Goal: Task Accomplishment & Management: Complete application form

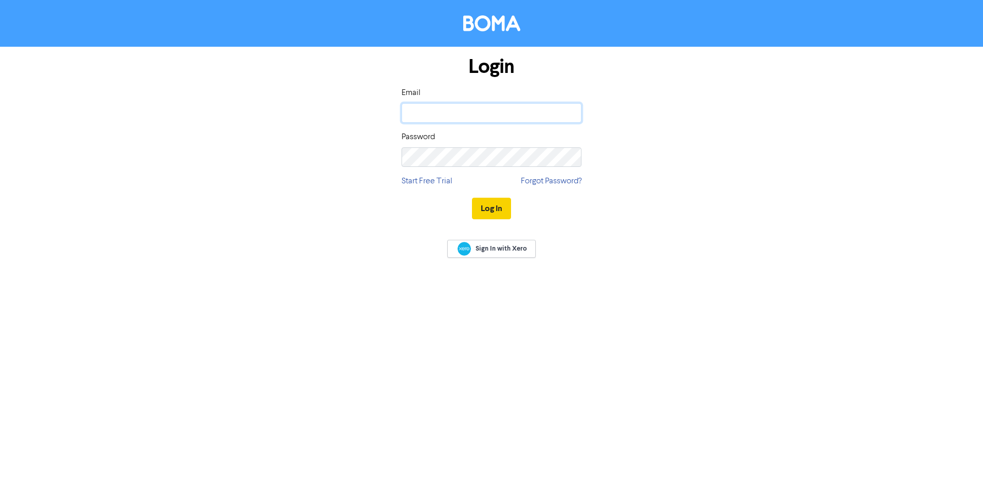
type input "[PERSON_NAME][EMAIL_ADDRESS][PERSON_NAME][DOMAIN_NAME]"
click at [493, 206] on button "Log In" at bounding box center [491, 209] width 39 height 22
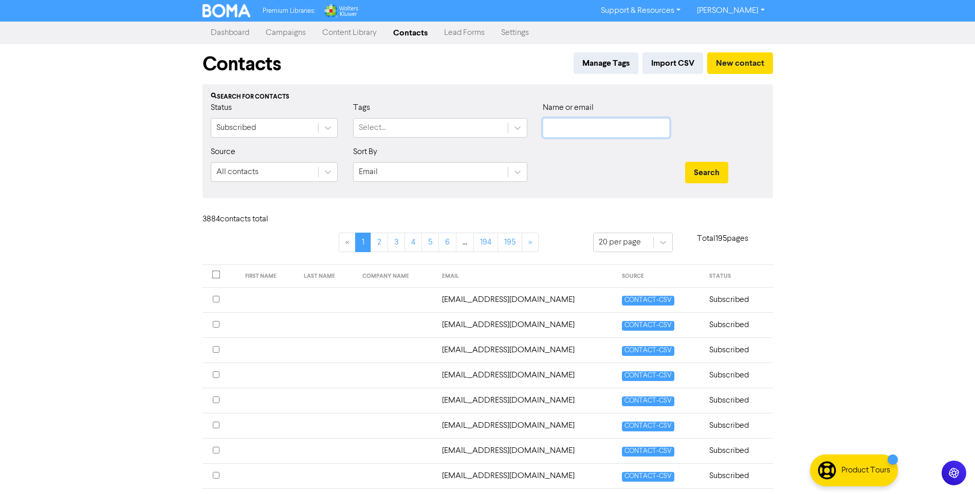
click at [563, 125] on input "text" at bounding box center [606, 128] width 127 height 20
type input "aspiringpools"
click at [685, 162] on button "Search" at bounding box center [706, 173] width 43 height 22
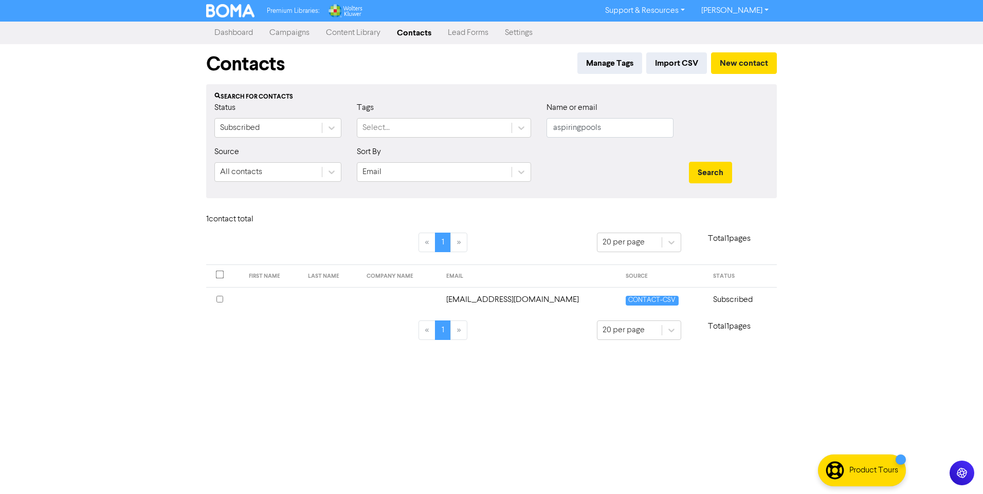
click at [517, 305] on td "[EMAIL_ADDRESS][DOMAIN_NAME]" at bounding box center [530, 299] width 180 height 25
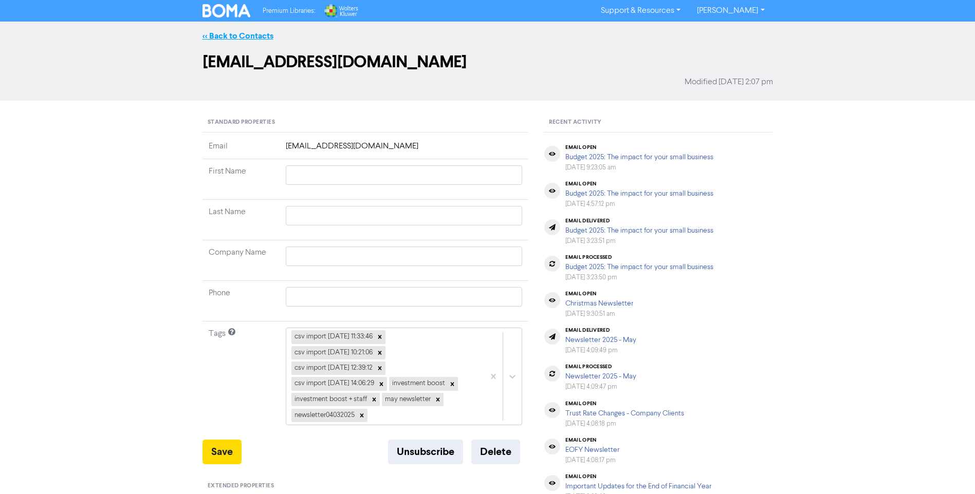
click at [233, 38] on link "<< Back to Contacts" at bounding box center [238, 36] width 71 height 10
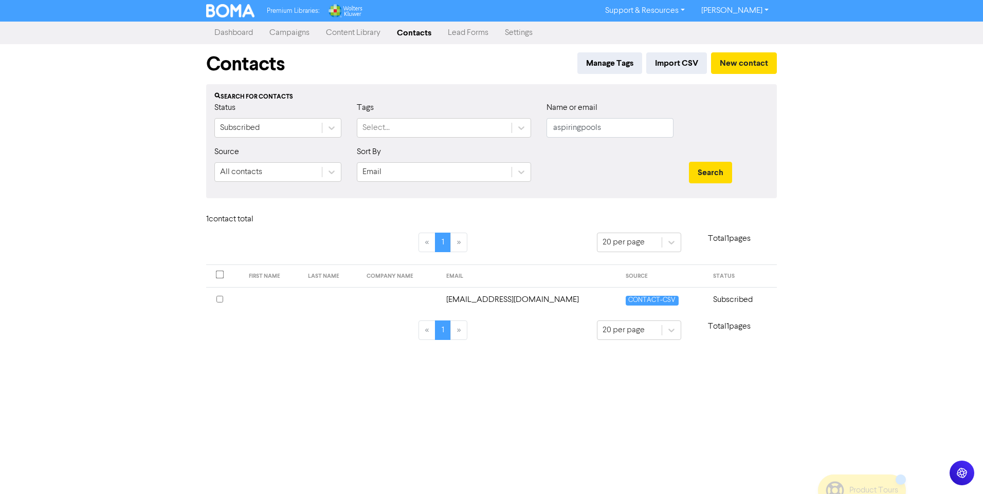
click at [218, 299] on input "checkbox" at bounding box center [219, 299] width 7 height 7
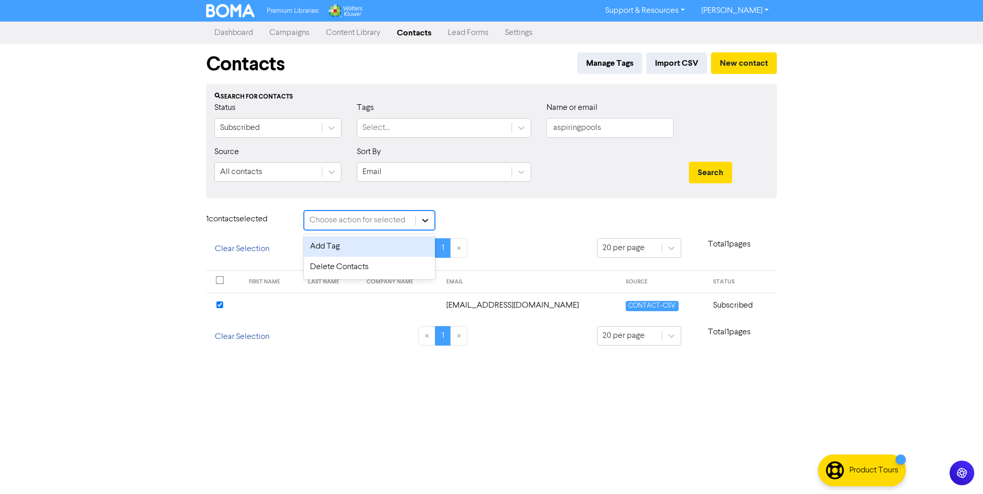
click at [424, 218] on icon at bounding box center [425, 220] width 10 height 10
click at [373, 263] on div "Delete Contacts" at bounding box center [369, 267] width 131 height 21
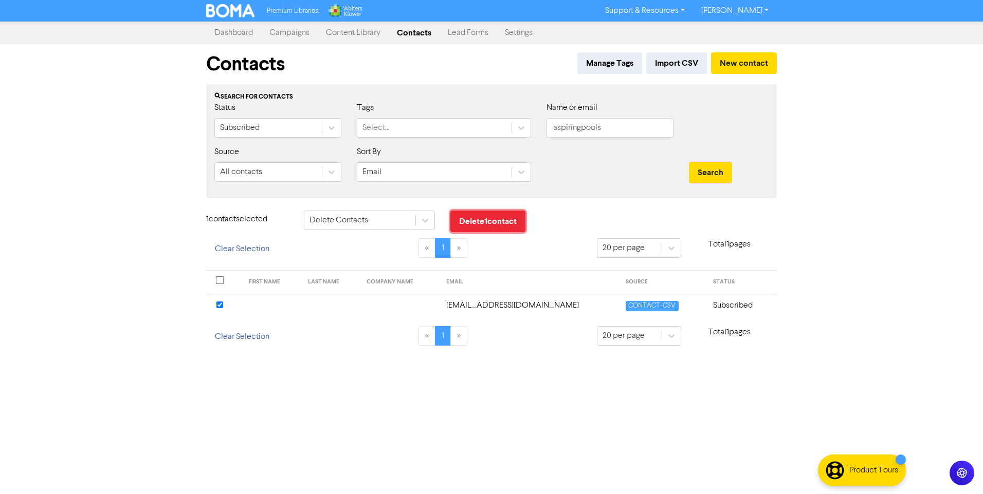
click at [476, 219] on button "Delete 1 contact" at bounding box center [487, 222] width 75 height 22
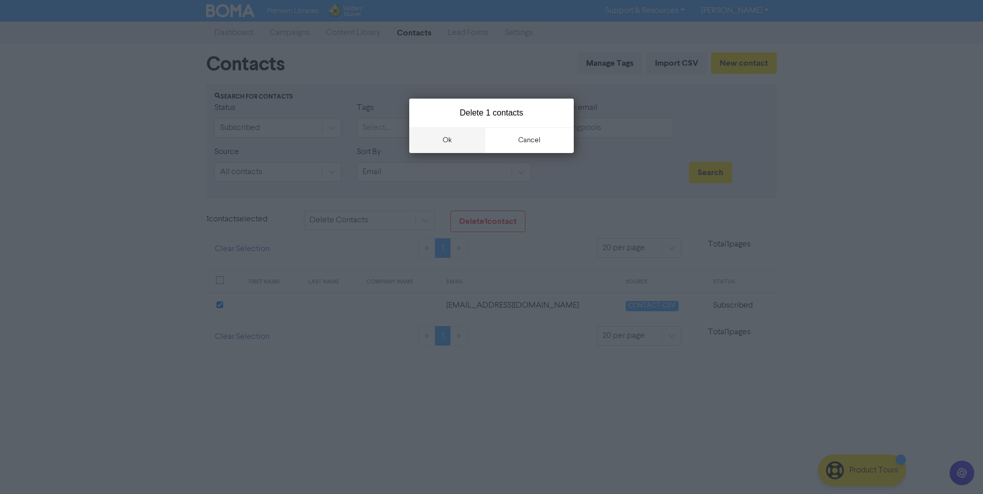
click at [454, 146] on button "ok" at bounding box center [447, 140] width 76 height 26
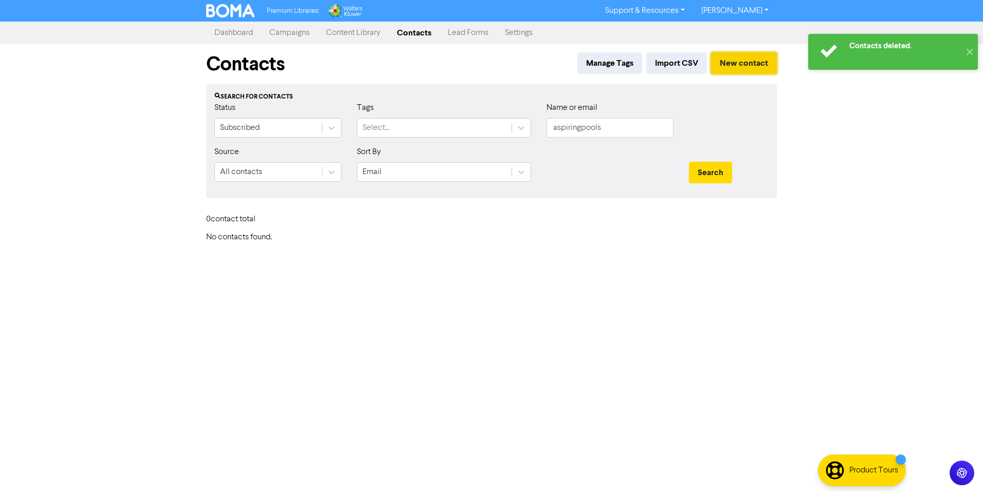
click at [750, 60] on button "New contact" at bounding box center [744, 63] width 66 height 22
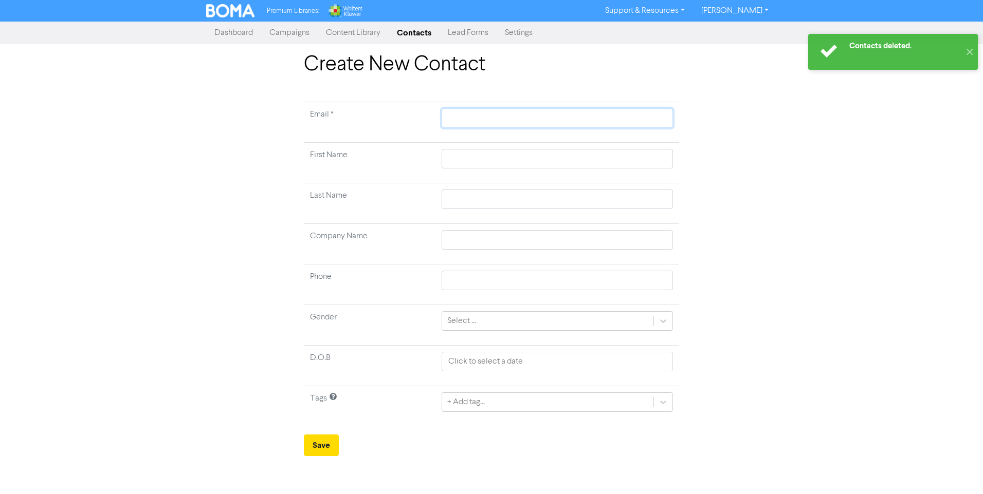
click at [484, 122] on input "text" at bounding box center [557, 118] width 231 height 20
paste input "[EMAIL_ADDRESS][DOMAIN_NAME]"
type input "[EMAIL_ADDRESS][DOMAIN_NAME]"
click at [487, 167] on input "text" at bounding box center [557, 159] width 231 height 20
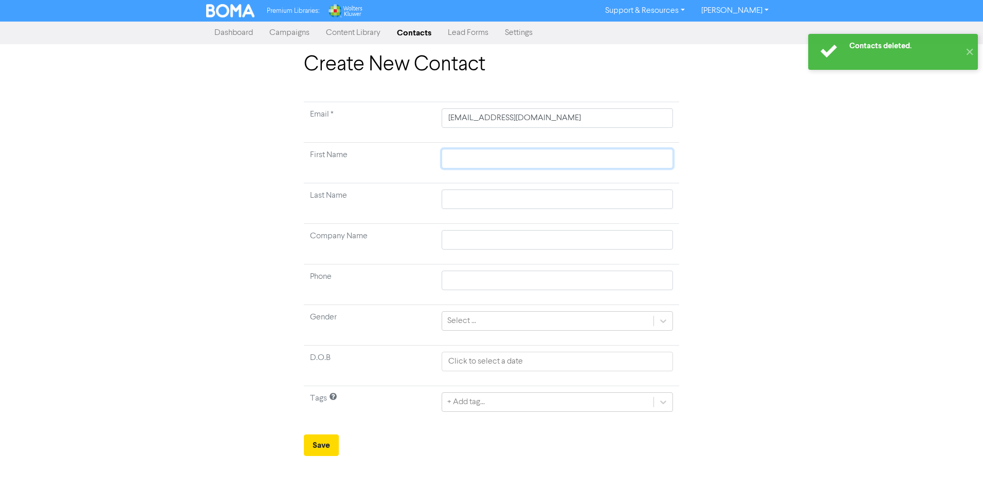
type input "C"
type input "Cl"
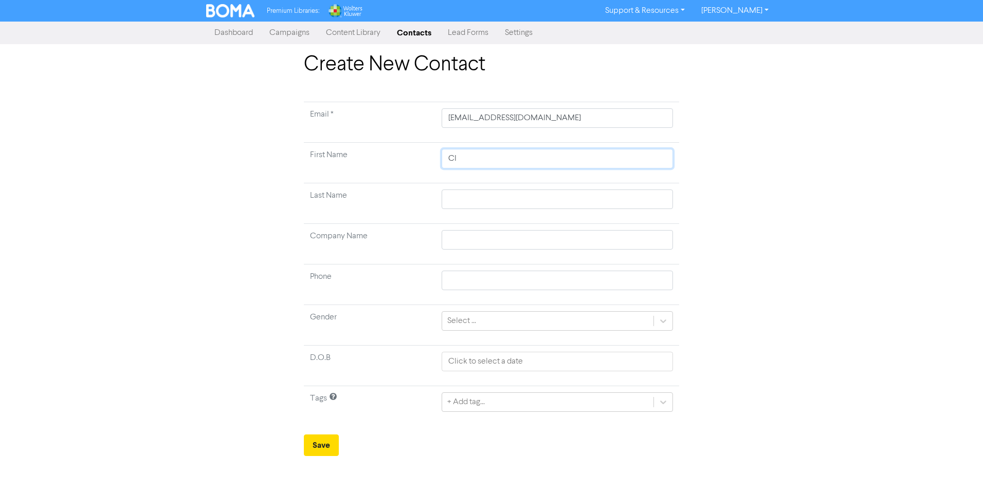
type input "Cle"
type input "Clea"
type input "Clear"
type input "Clear P"
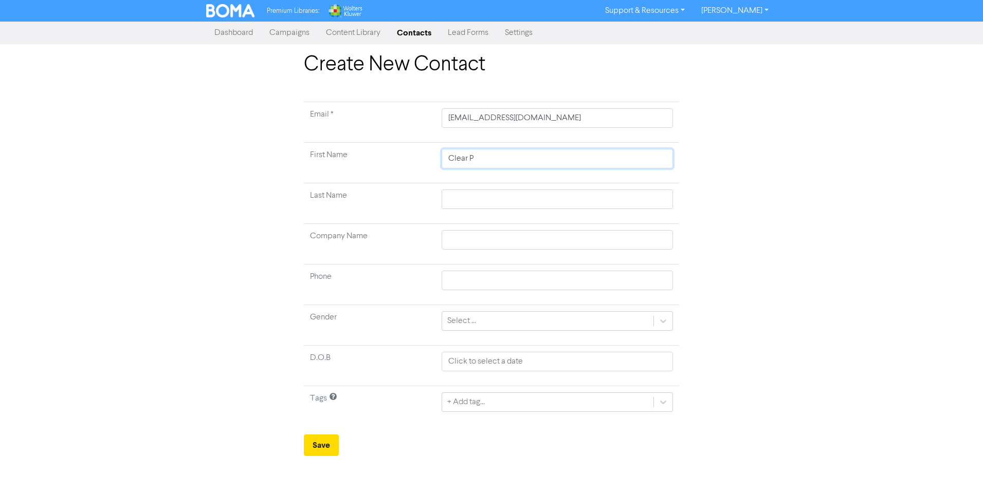
type input "Clear Pe"
type input "Clear Pea"
type input "Clear Peak"
type input "Clear Peaks"
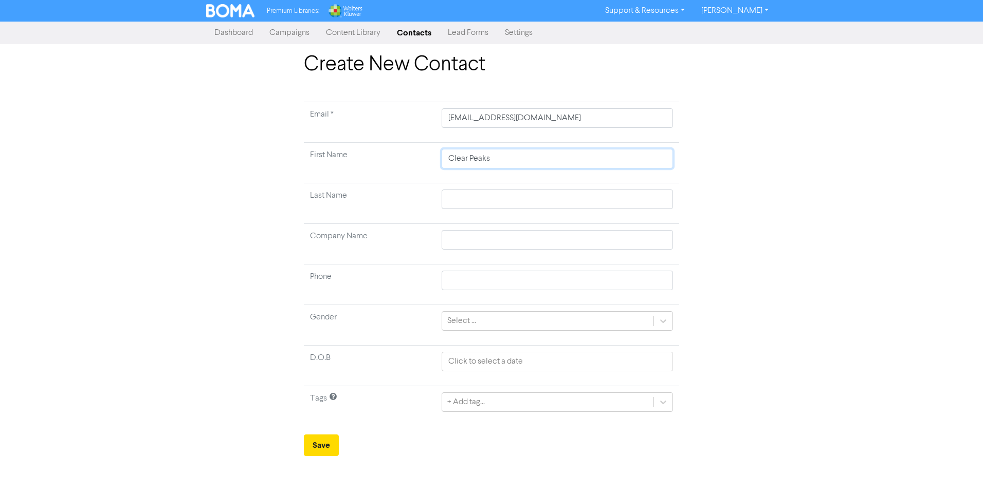
type input "Clear Peaks L"
type input "Clear Peaks Li"
type input "Clear Peaks Lim"
type input "Clear Peaks Limi"
type input "Clear Peaks Limit"
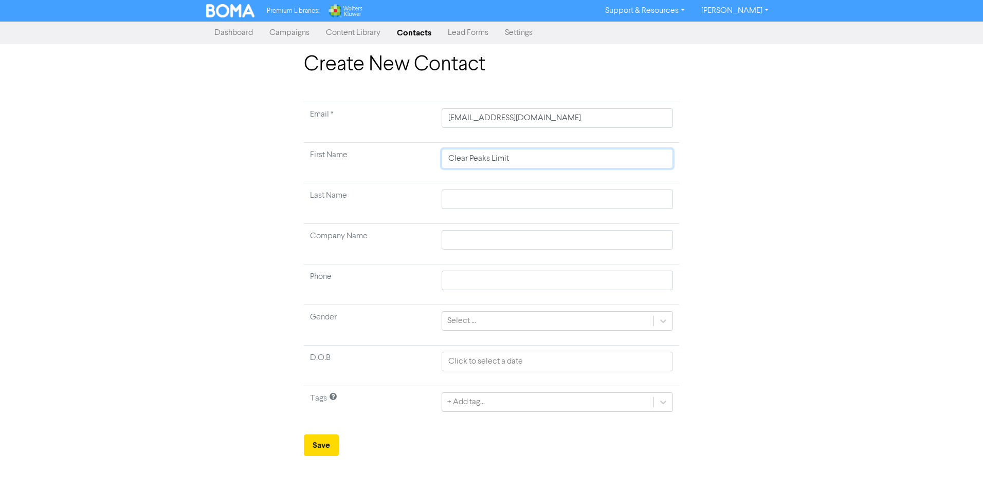
type input "Clear Peaks Limite"
type input "Clear Peaks Limitew"
type input "Clear Peaks Limitewd"
type input "Clear Peaks Limitew"
type input "Clear Peaks Limite"
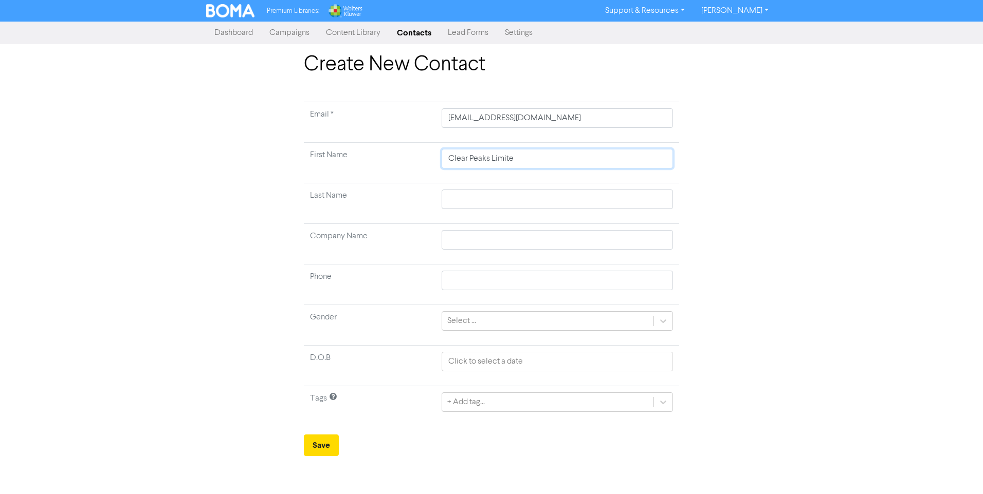
type input "Clear Peaks Limited"
click at [661, 399] on icon at bounding box center [663, 402] width 10 height 10
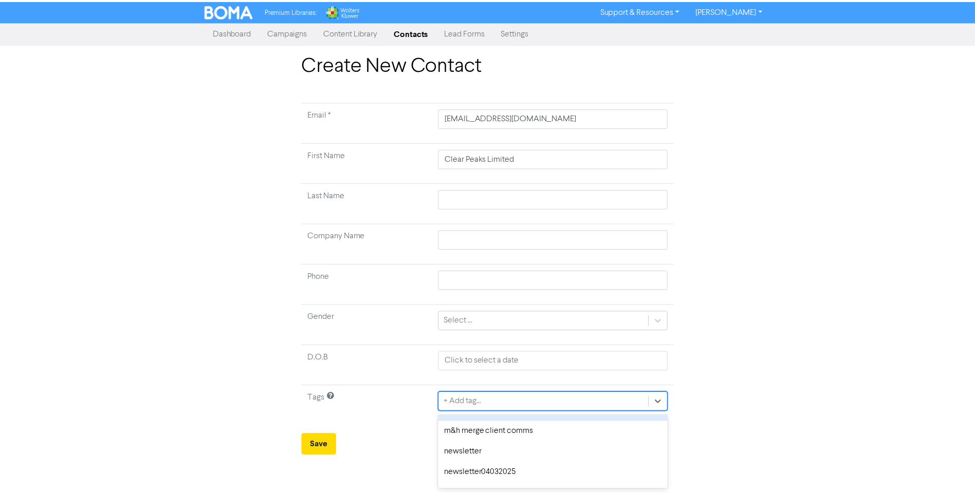
scroll to position [1028, 0]
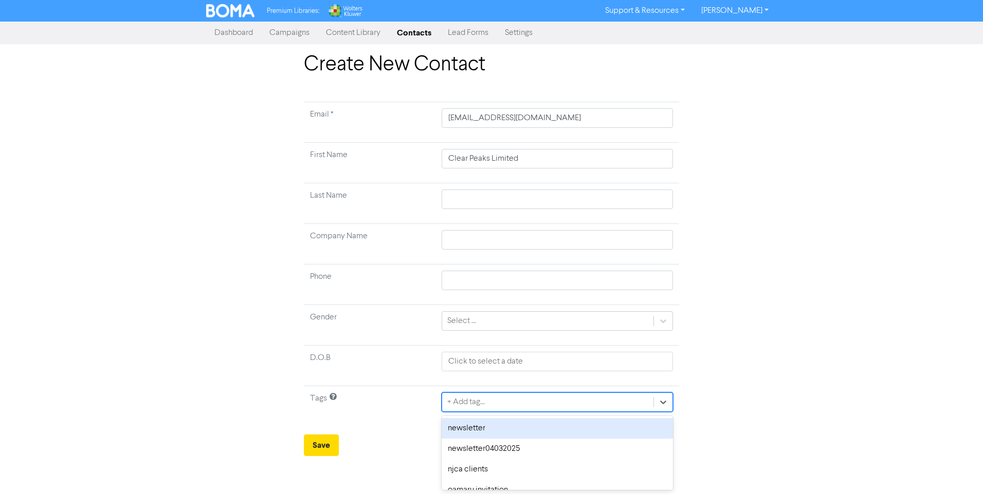
click at [501, 433] on div "newsletter" at bounding box center [557, 428] width 231 height 21
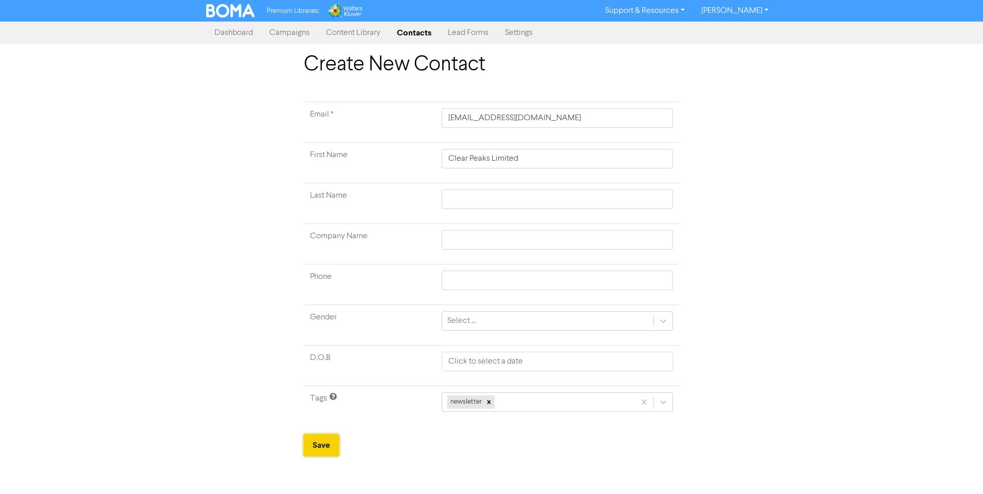
click at [319, 446] on button "Save" at bounding box center [321, 446] width 35 height 22
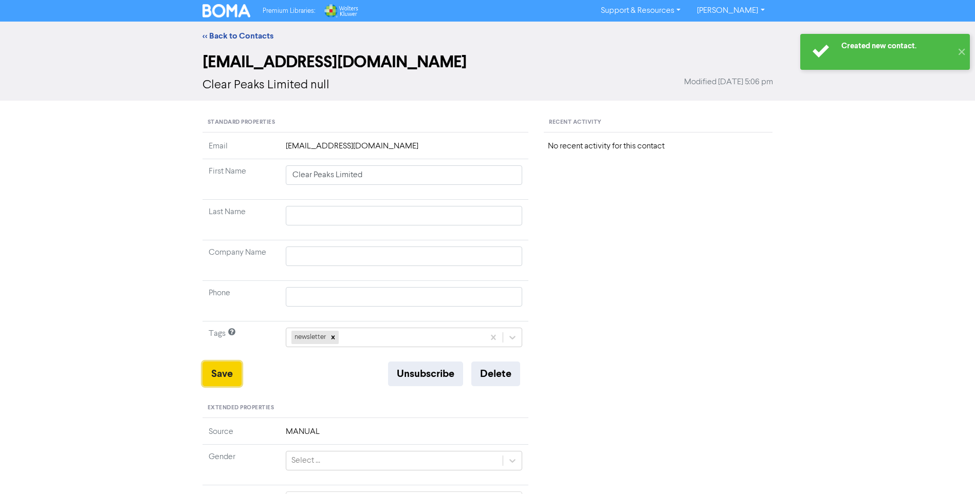
click at [224, 374] on button "Save" at bounding box center [222, 374] width 39 height 25
